Goal: Information Seeking & Learning: Learn about a topic

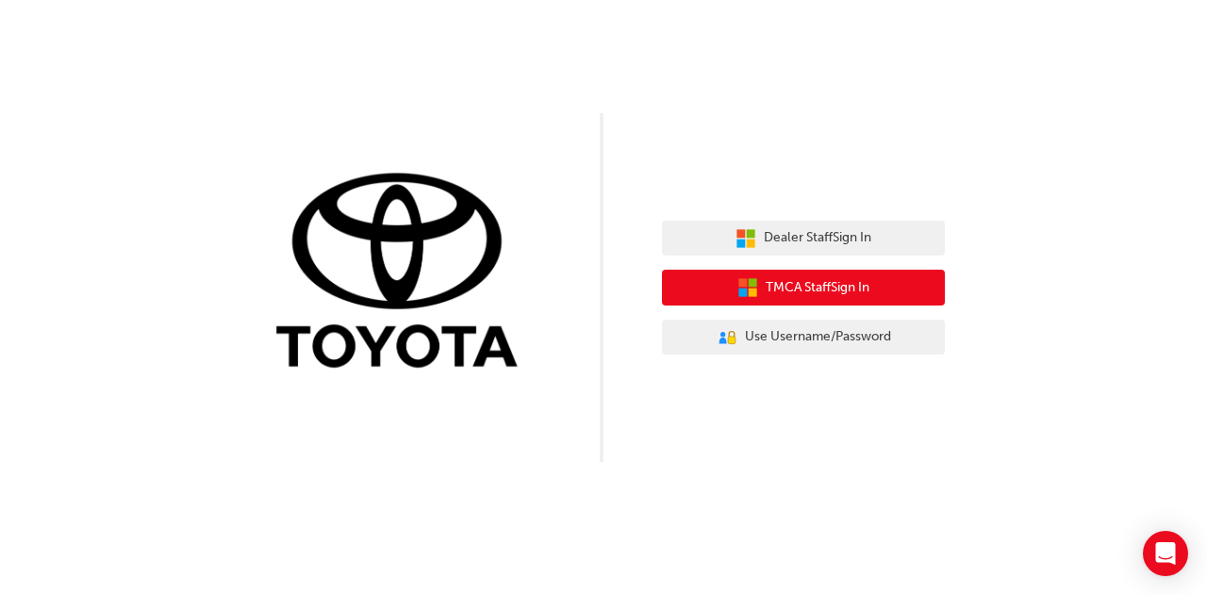
click at [811, 282] on span "TMCA Staff Sign In" at bounding box center [818, 288] width 104 height 22
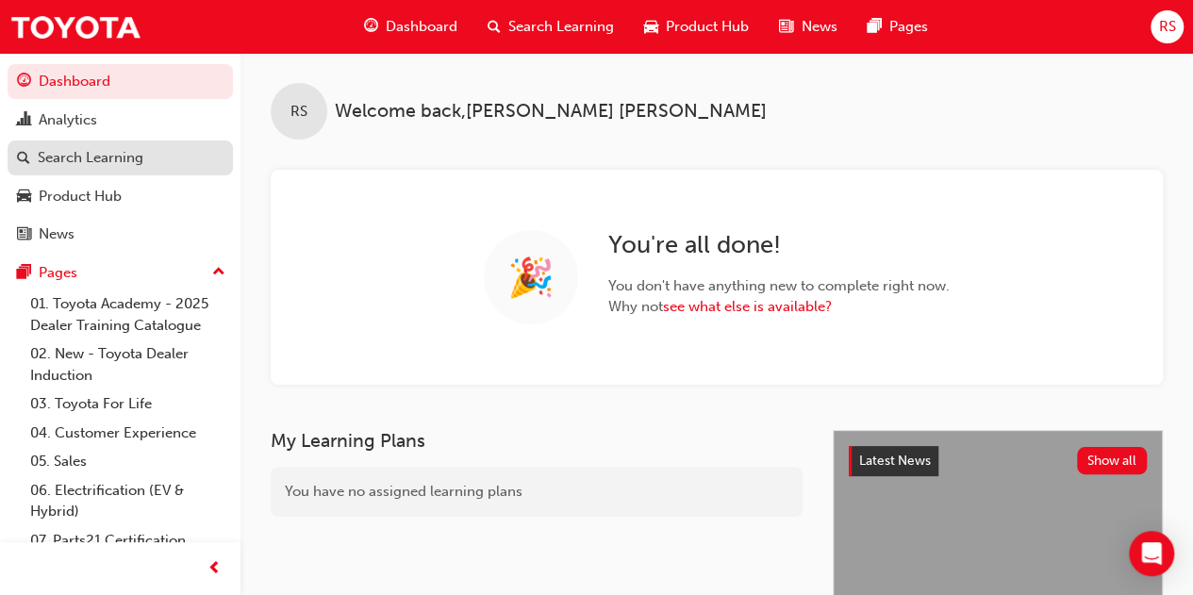
click at [57, 145] on link "Search Learning" at bounding box center [120, 158] width 225 height 35
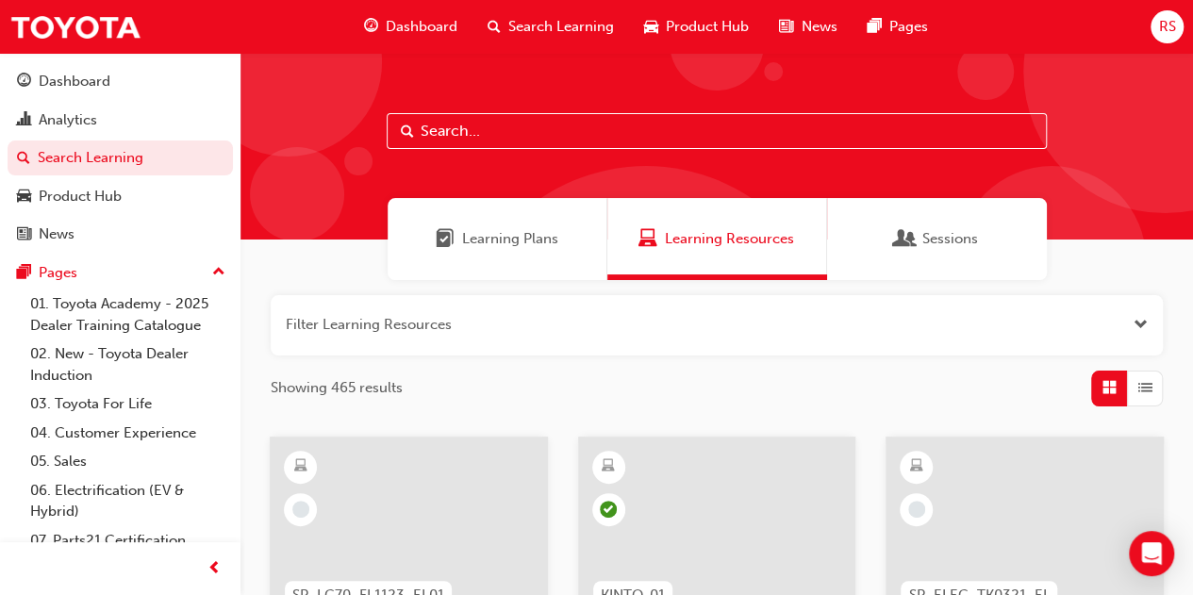
click at [494, 126] on input "text" at bounding box center [717, 131] width 660 height 36
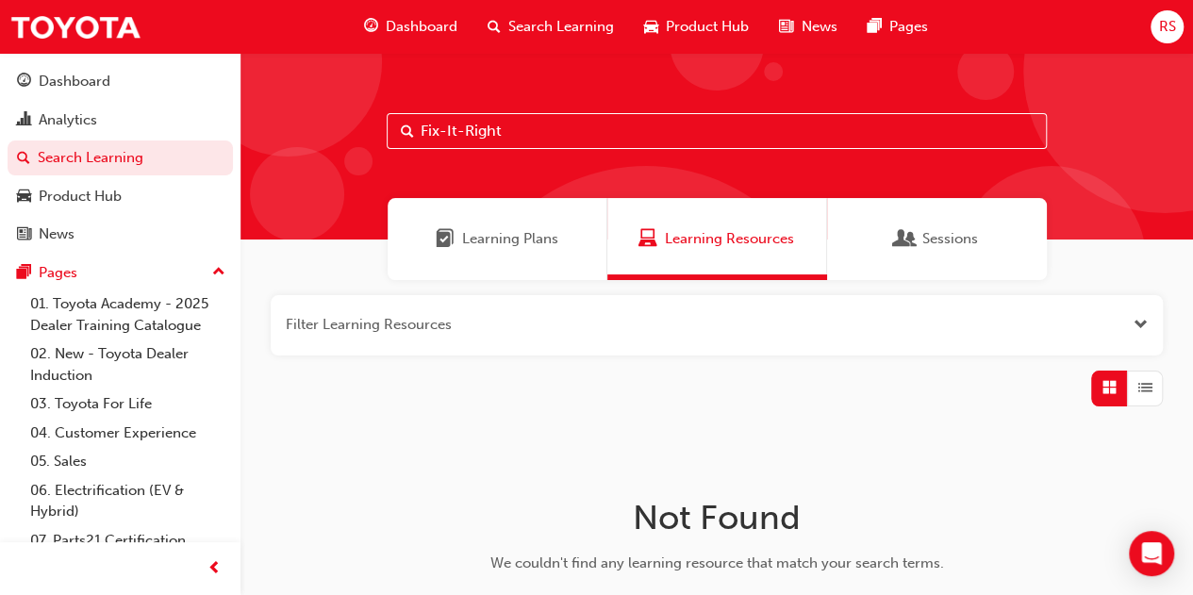
click at [725, 254] on div "Learning Resources" at bounding box center [717, 239] width 220 height 82
click at [482, 233] on span "Learning Plans" at bounding box center [510, 239] width 96 height 22
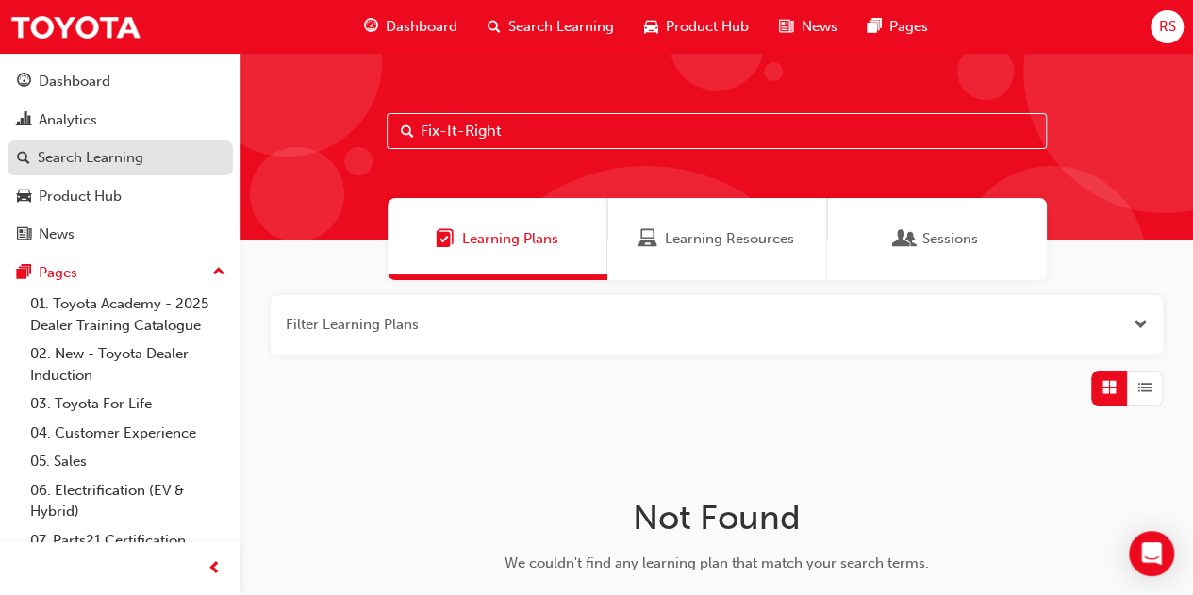
click at [71, 154] on div "Search Learning" at bounding box center [91, 158] width 106 height 22
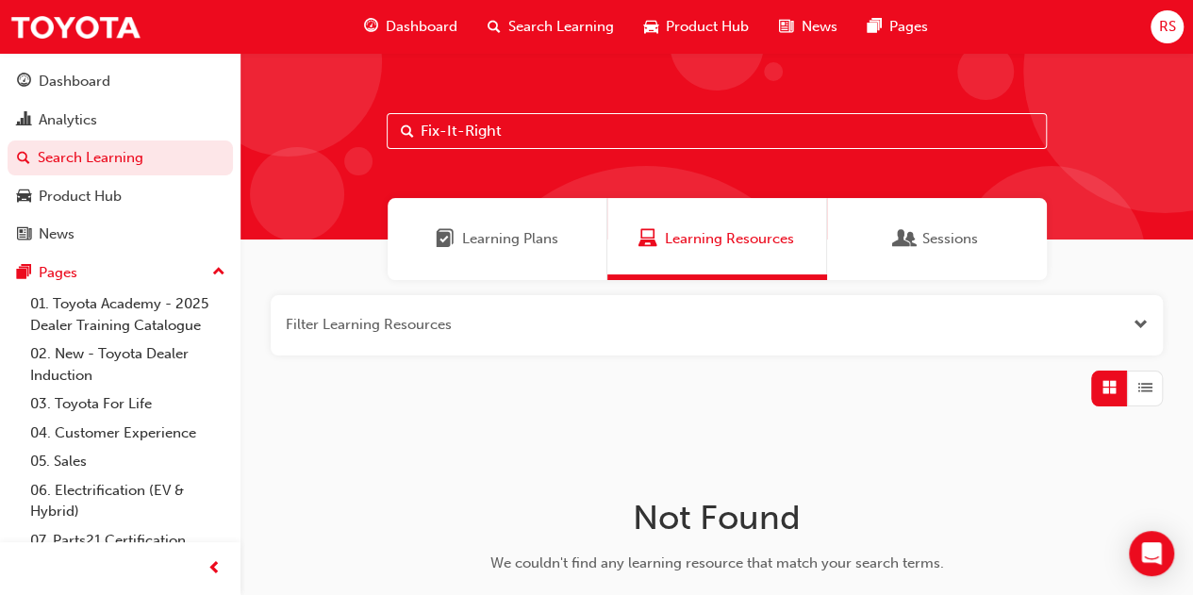
click at [521, 131] on input "Fix-It-Right" at bounding box center [717, 131] width 660 height 36
type input "FIR"
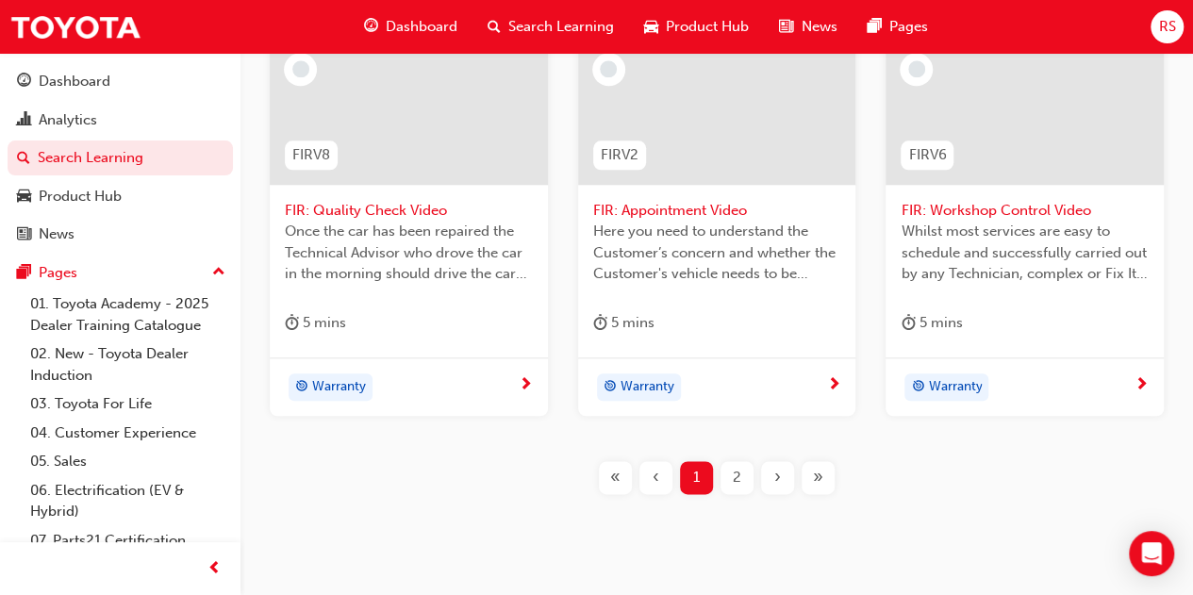
scroll to position [949, 0]
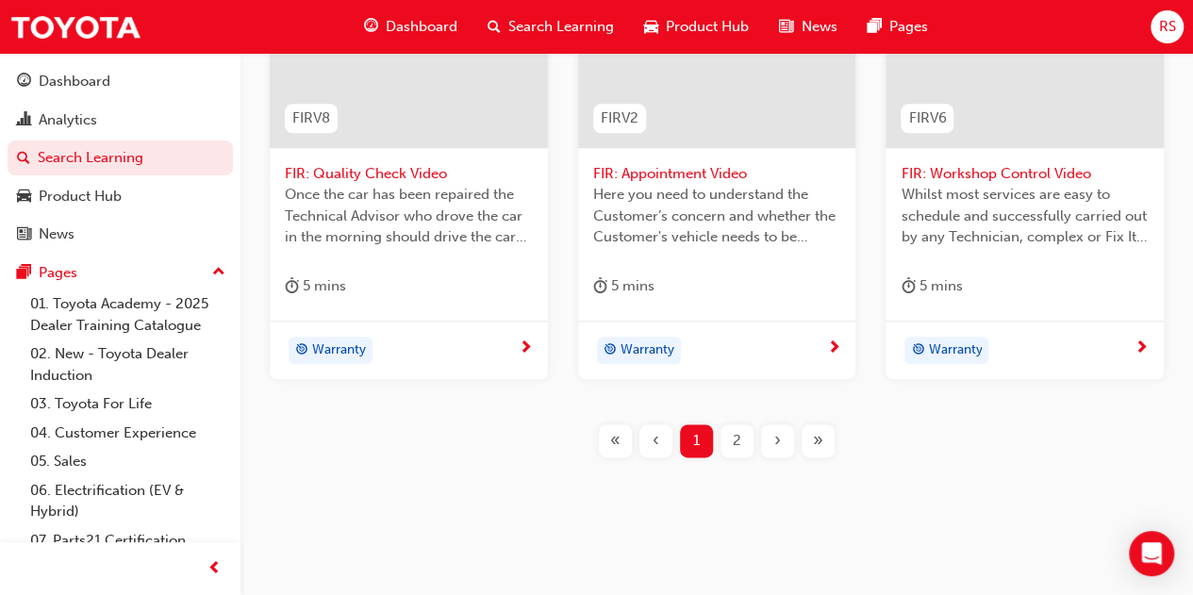
click at [736, 441] on span "2" at bounding box center [737, 441] width 8 height 22
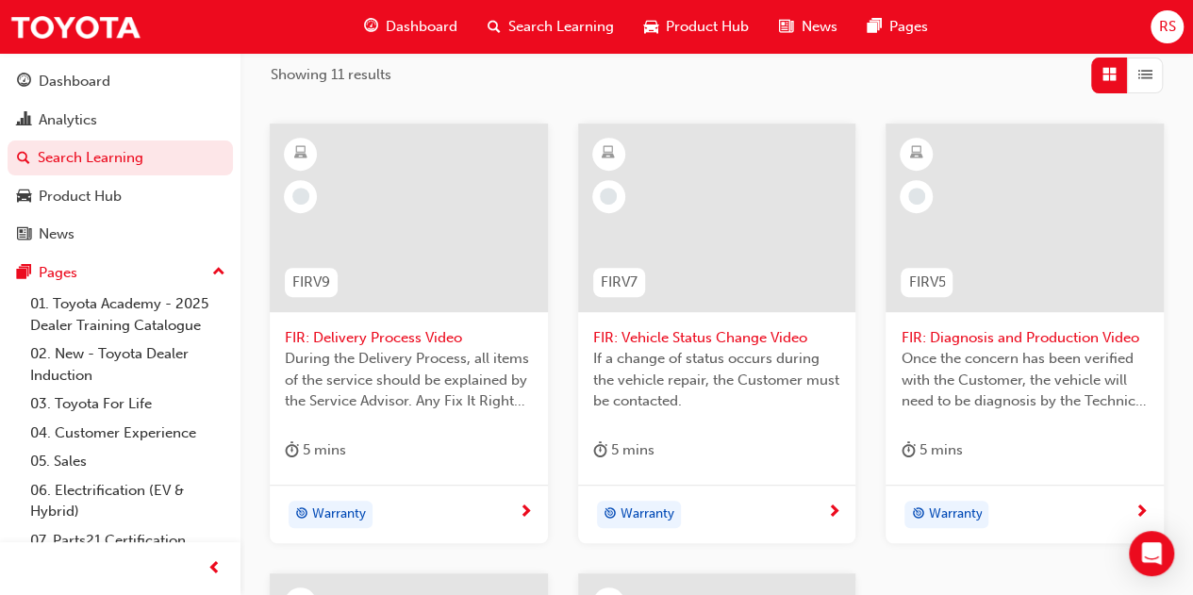
scroll to position [147, 0]
